Goal: Information Seeking & Learning: Learn about a topic

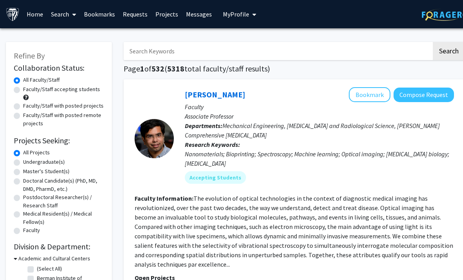
click at [35, 162] on label "Undergraduate(s)" at bounding box center [44, 162] width 42 height 8
click at [28, 162] on input "Undergraduate(s)" at bounding box center [25, 160] width 5 height 5
radio input "true"
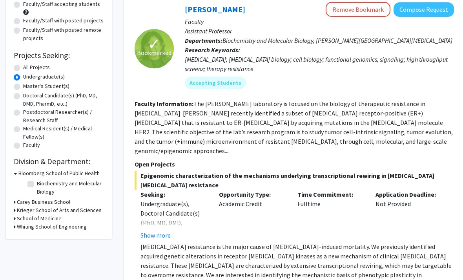
scroll to position [86, 0]
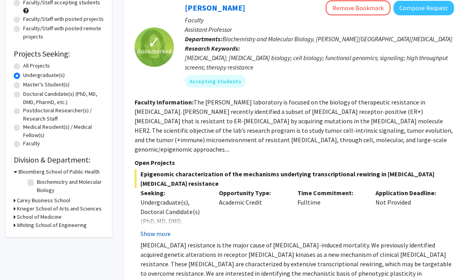
click at [158, 229] on button "Show more" at bounding box center [155, 233] width 30 height 9
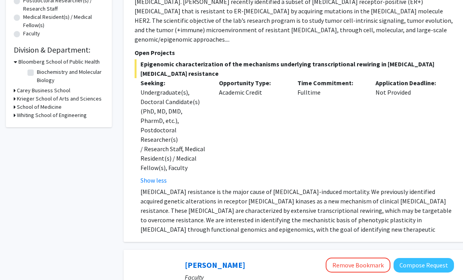
scroll to position [197, 0]
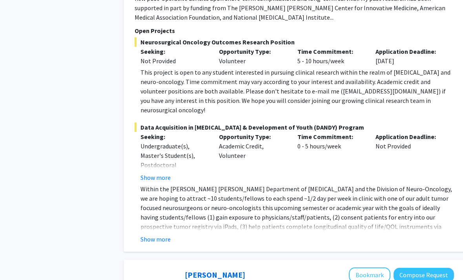
click at [154, 207] on div "✓ Bookmarked [PERSON_NAME] Remove Bookmark Compose Request Faculty Assistant Pr…" at bounding box center [293, 31] width 341 height 441
click at [152, 234] on button "Show more" at bounding box center [155, 238] width 30 height 9
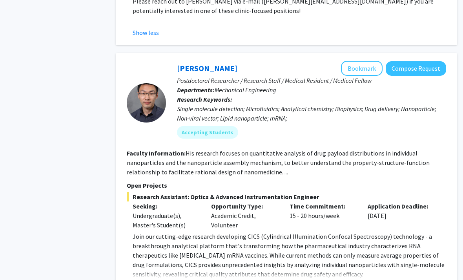
scroll to position [935, 8]
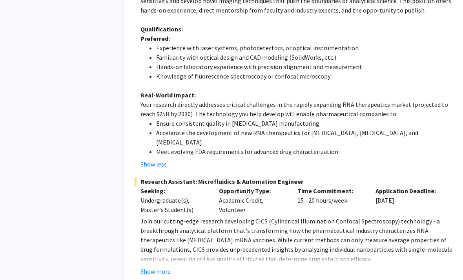
scroll to position [1324, 0]
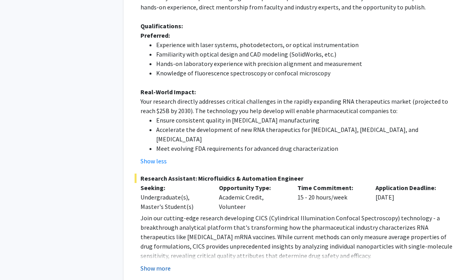
click at [157, 263] on button "Show more" at bounding box center [155, 267] width 30 height 9
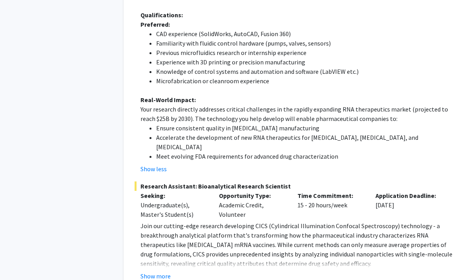
scroll to position [1715, 0]
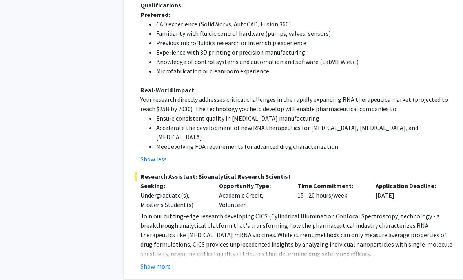
click at [156, 261] on button "Show more" at bounding box center [155, 265] width 30 height 9
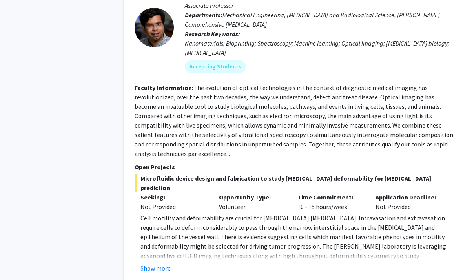
scroll to position [3006, 0]
click at [172, 263] on div "Show more" at bounding box center [296, 267] width 313 height 9
click at [170, 263] on button "Show more" at bounding box center [155, 267] width 30 height 9
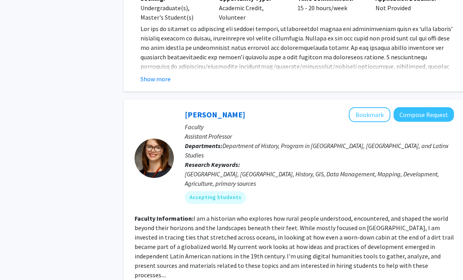
scroll to position [4433, 0]
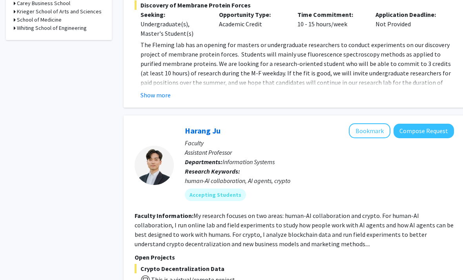
scroll to position [279, 4]
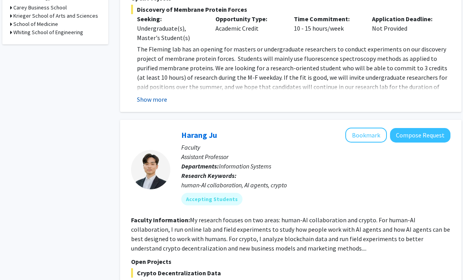
click at [155, 95] on button "Show more" at bounding box center [152, 98] width 30 height 9
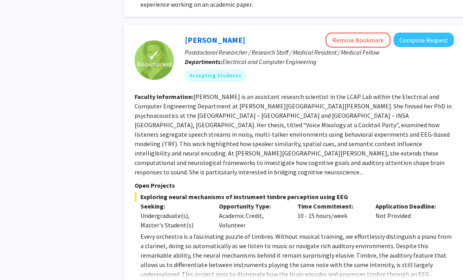
scroll to position [729, 0]
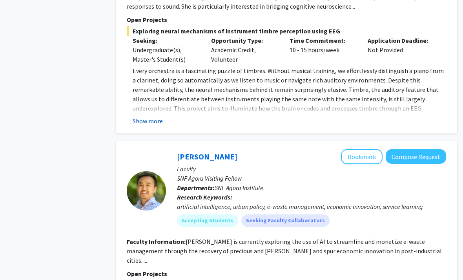
click at [152, 116] on button "Show more" at bounding box center [148, 120] width 30 height 9
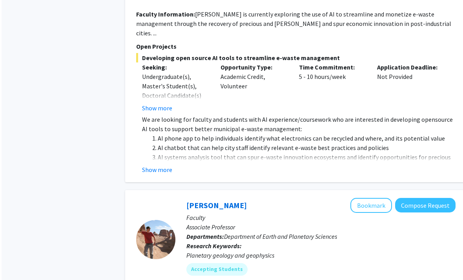
scroll to position [1367, 0]
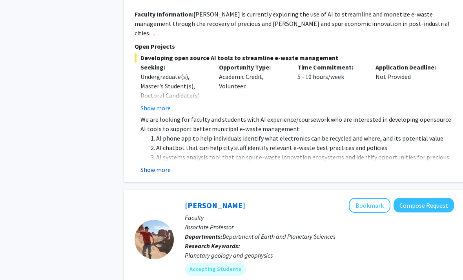
click at [156, 165] on button "Show more" at bounding box center [155, 169] width 30 height 9
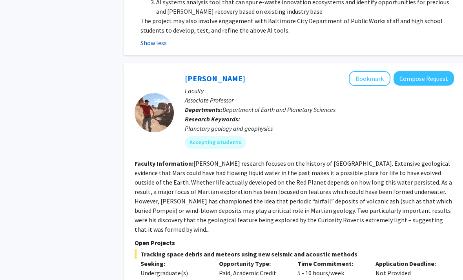
scroll to position [1593, 0]
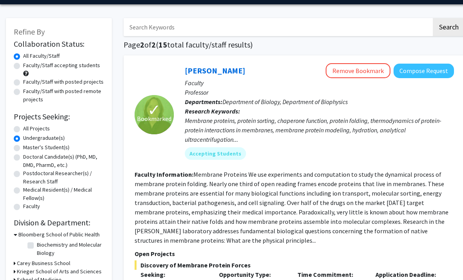
scroll to position [0, 0]
